Goal: Task Accomplishment & Management: Use online tool/utility

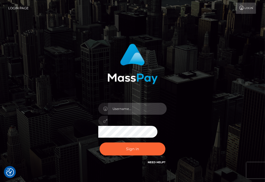
type input "aluasupport"
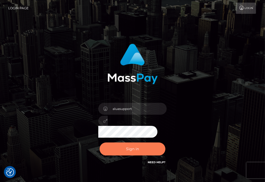
click at [140, 149] on button "Sign in" at bounding box center [133, 148] width 66 height 13
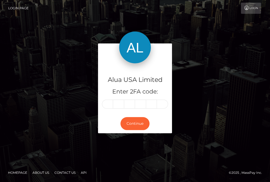
click at [110, 106] on input "text" at bounding box center [107, 104] width 11 height 9
type input "3"
type input "2"
type input "6"
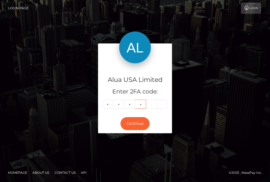
type input "8"
type input "3"
type input "6"
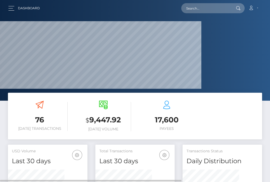
scroll to position [103, 56]
click at [220, 4] on input "text" at bounding box center [207, 8] width 50 height 10
paste input "627f8f490feb7a0e9224e4ab"
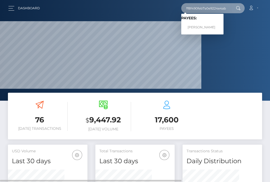
type input "627f8f490feb7a0e9224e4ab"
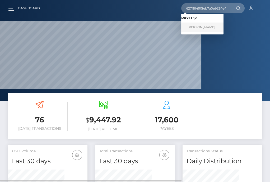
click at [203, 28] on link "Raymart Rizabal" at bounding box center [203, 27] width 42 height 10
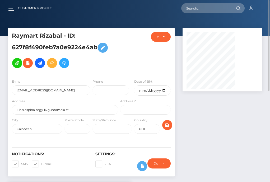
scroll to position [66, 0]
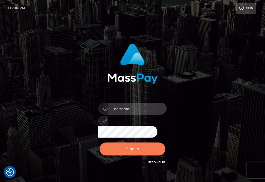
type input "aluasupport"
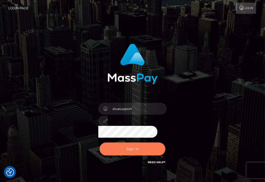
click at [132, 151] on button "Sign in" at bounding box center [133, 148] width 66 height 13
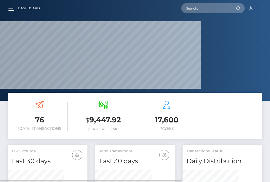
scroll to position [103, 56]
click at [205, 8] on input "text" at bounding box center [207, 8] width 50 height 10
paste input "64e5e36a4987e1df6e0c7e93"
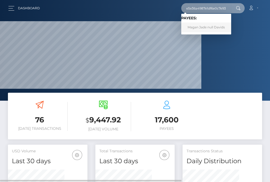
type input "64e5e36a4987e1df6e0c7e93"
click at [204, 27] on link "Magan Jade null Davids" at bounding box center [207, 27] width 50 height 10
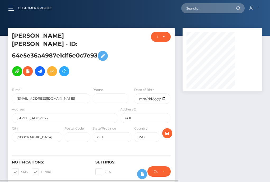
scroll to position [66, 0]
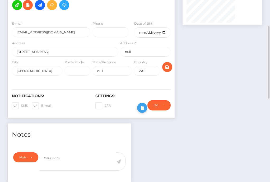
click at [146, 111] on icon at bounding box center [142, 108] width 6 height 7
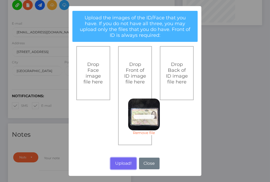
click at [128, 163] on button "Upload!" at bounding box center [124, 163] width 26 height 12
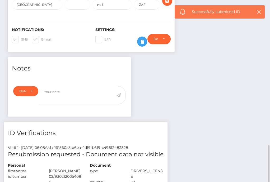
scroll to position [198, 0]
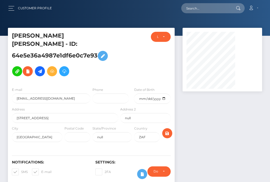
scroll to position [63, 56]
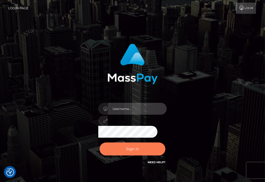
type input "aluasupport"
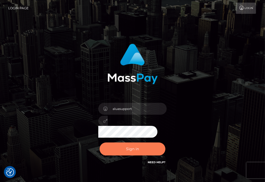
click at [133, 147] on button "Sign in" at bounding box center [133, 148] width 66 height 13
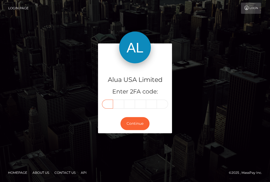
click at [108, 105] on input "text" at bounding box center [107, 104] width 11 height 9
type input "7"
type input "5"
type input "3"
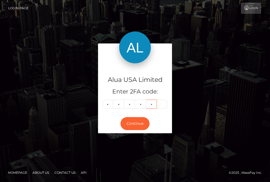
type input "6"
type input "7"
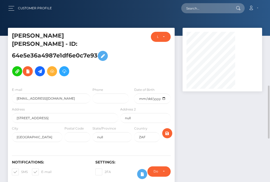
scroll to position [66, 0]
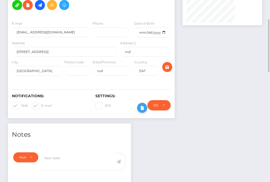
click at [146, 111] on icon at bounding box center [142, 108] width 6 height 7
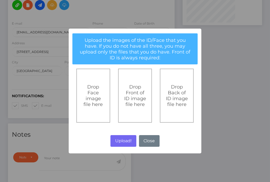
click at [233, 68] on div "× Upload the images of the ID/Face that you have. If you do not have all three,…" at bounding box center [135, 91] width 270 height 182
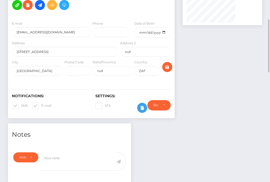
scroll to position [0, 0]
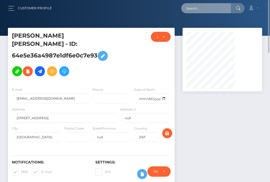
click at [213, 9] on input "text" at bounding box center [207, 8] width 50 height 10
paste input "64e5e36a4987e1df6e0c7e93"
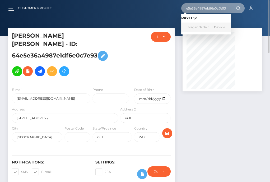
type input "64e5e36a4987e1df6e0c7e93"
click at [203, 26] on link "Magan Jade null Davids" at bounding box center [207, 27] width 50 height 10
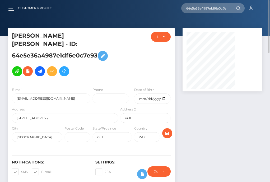
scroll to position [198, 0]
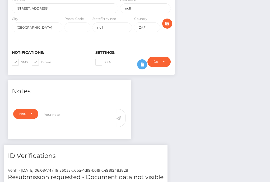
scroll to position [43, 0]
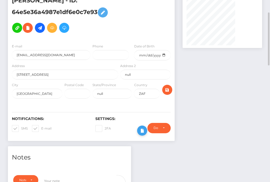
click at [147, 135] on button at bounding box center [142, 130] width 10 height 10
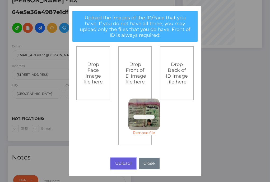
click at [124, 160] on button "Upload!" at bounding box center [124, 163] width 26 height 12
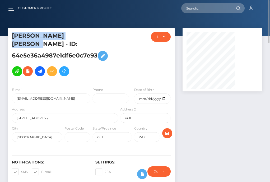
drag, startPoint x: 80, startPoint y: 33, endPoint x: 153, endPoint y: 36, distance: 73.1
click at [119, 36] on div "Magan Jade null Davids - ID: 64e5e36a4987e1df6e0c7e93" at bounding box center [63, 57] width 111 height 51
copy h5 "Magan Jade null Davids"
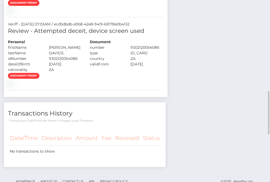
scroll to position [316, 0]
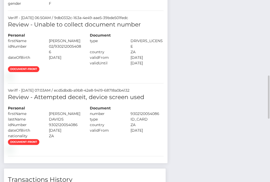
click at [164, 29] on h5 "Review - Unable to collect document number" at bounding box center [86, 25] width 156 height 8
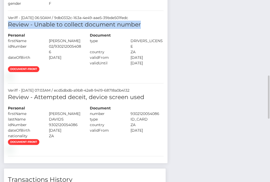
copy h5 "Review - Unable to collect document number"
drag, startPoint x: 211, startPoint y: 45, endPoint x: 77, endPoint y: 48, distance: 134.5
click at [77, 29] on h5 "Review - Unable to collect document number" at bounding box center [86, 25] width 156 height 8
copy h5 "Review - Unable to collect document number"
